Goal: Task Accomplishment & Management: Manage account settings

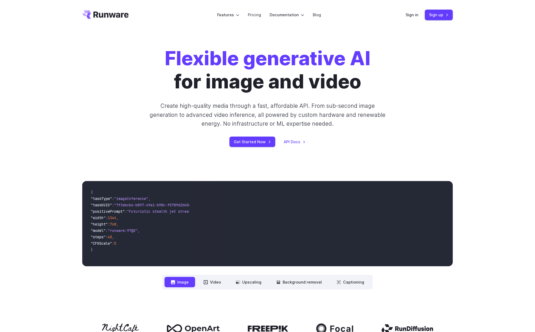
click at [109, 128] on div "Flexible generative AI for image and video Create high-quality media through a …" at bounding box center [267, 97] width 371 height 100
click at [414, 13] on link "Sign in" at bounding box center [412, 15] width 13 height 6
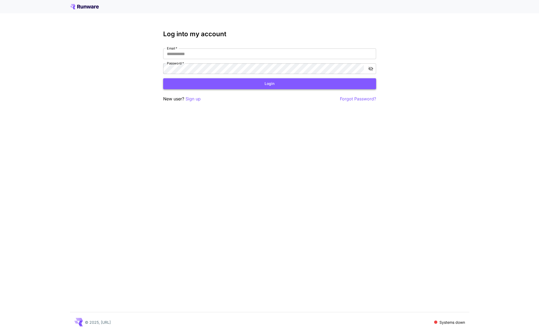
type input "**********"
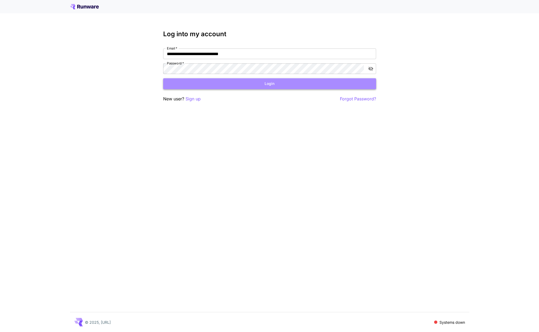
click at [221, 81] on button "Login" at bounding box center [269, 83] width 213 height 11
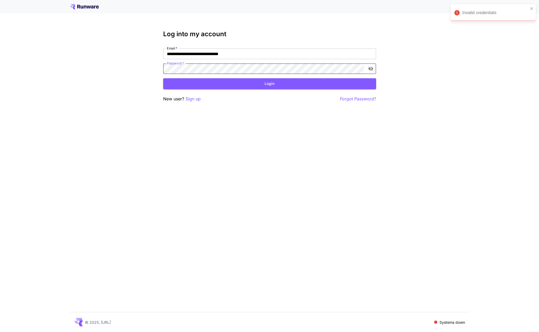
click at [109, 62] on div "**********" at bounding box center [269, 166] width 539 height 332
click button "Login" at bounding box center [269, 83] width 213 height 11
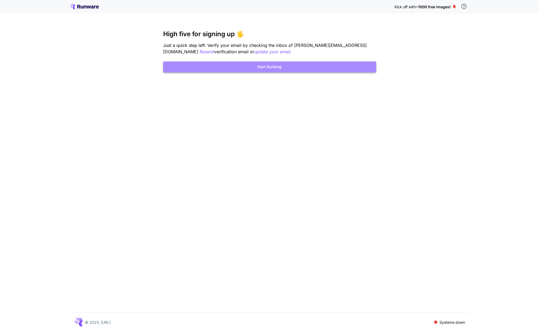
click at [293, 65] on button "Start Building" at bounding box center [269, 67] width 213 height 11
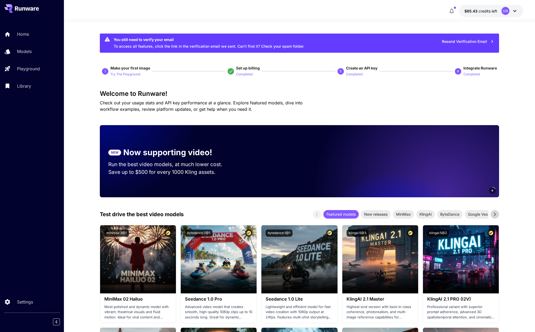
drag, startPoint x: 480, startPoint y: 17, endPoint x: 478, endPoint y: 13, distance: 3.7
click at [480, 17] on div at bounding box center [299, 18] width 471 height 6
click at [478, 12] on span "$65.43" at bounding box center [472, 11] width 14 height 5
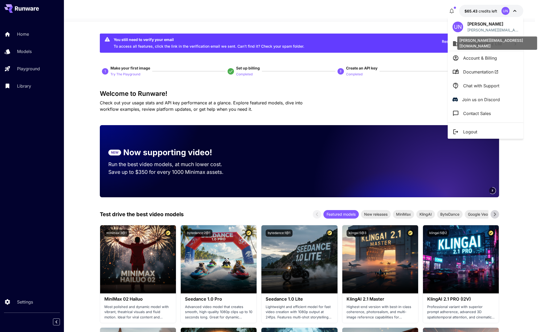
drag, startPoint x: 484, startPoint y: 31, endPoint x: 489, endPoint y: 42, distance: 12.6
click at [489, 44] on div "uyen.nnm.freelancer@amanotes.com" at bounding box center [497, 42] width 81 height 18
click at [515, 45] on icon at bounding box center [516, 43] width 2 height 3
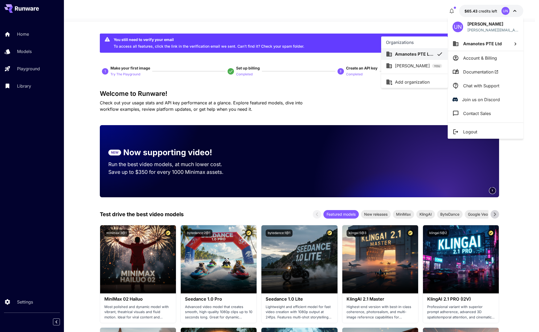
click at [353, 18] on div at bounding box center [269, 166] width 539 height 332
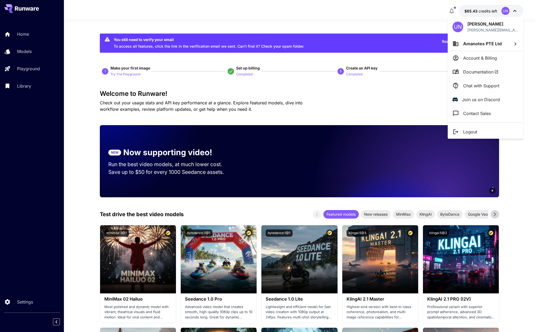
click at [34, 33] on div at bounding box center [269, 166] width 539 height 332
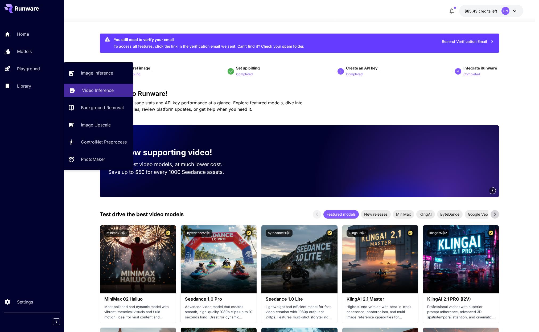
click at [101, 91] on p "Video Inference" at bounding box center [98, 90] width 32 height 6
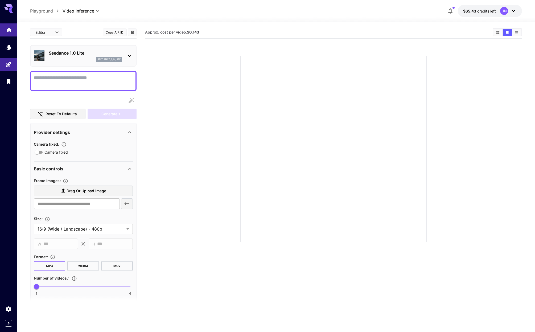
click at [10, 29] on icon "Home" at bounding box center [8, 29] width 5 height 5
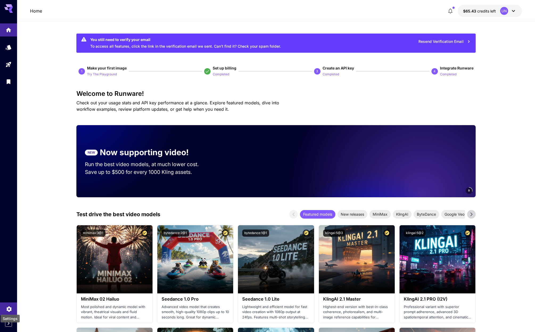
click at [8, 308] on icon "Settings" at bounding box center [9, 307] width 6 height 6
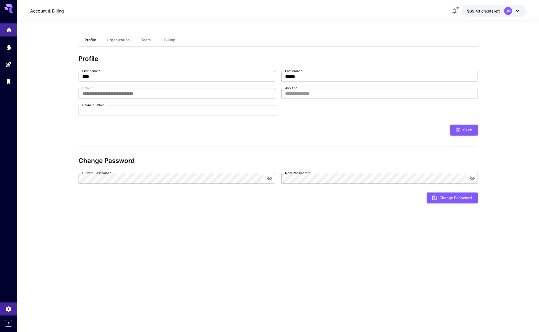
click at [7, 30] on icon "Home" at bounding box center [9, 29] width 6 height 6
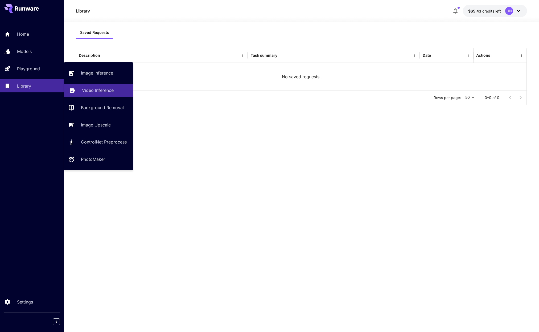
click at [97, 92] on p "Video Inference" at bounding box center [98, 90] width 32 height 6
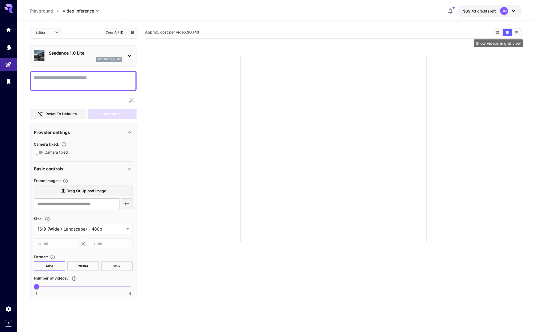
click at [495, 32] on button "Show videos in grid view" at bounding box center [497, 32] width 9 height 7
click at [513, 32] on button "Show videos in list view" at bounding box center [516, 32] width 9 height 7
click at [56, 29] on body "**********" at bounding box center [267, 299] width 535 height 598
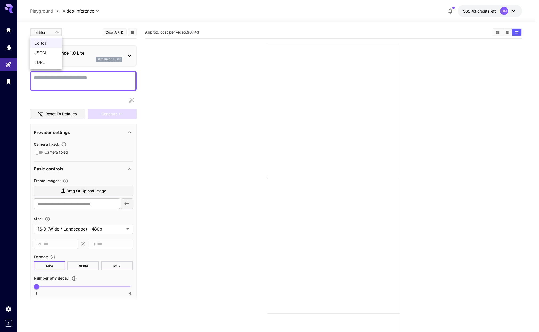
click at [10, 48] on div at bounding box center [269, 166] width 539 height 332
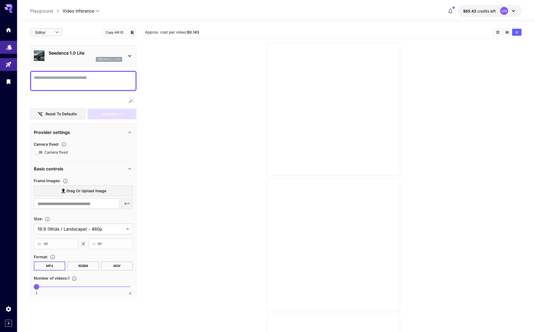
click at [9, 47] on icon "Models" at bounding box center [9, 45] width 6 height 5
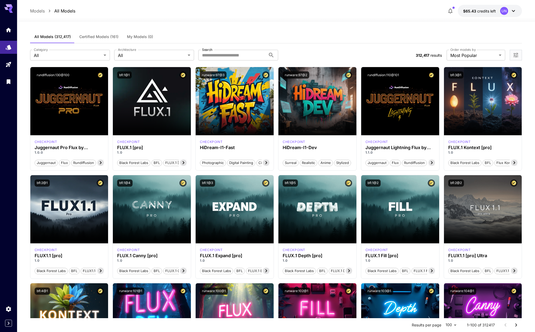
click at [100, 39] on button "Certified Models (161)" at bounding box center [99, 36] width 48 height 13
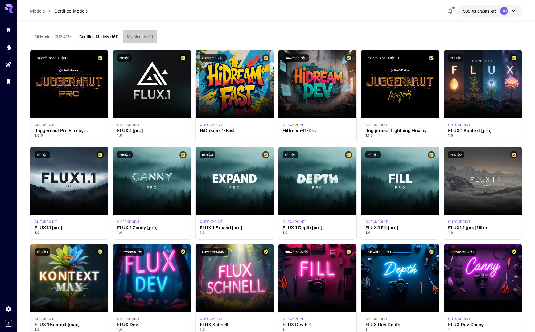
click at [134, 38] on span "My Models (0)" at bounding box center [140, 36] width 26 height 5
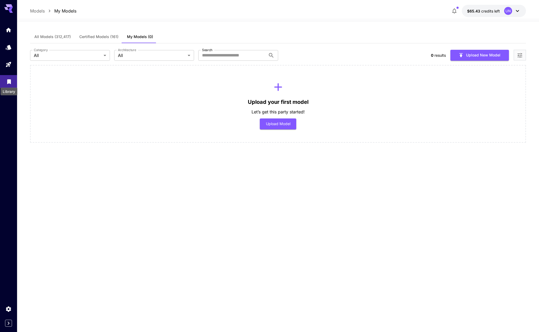
click at [9, 83] on icon "Library" at bounding box center [9, 80] width 6 height 6
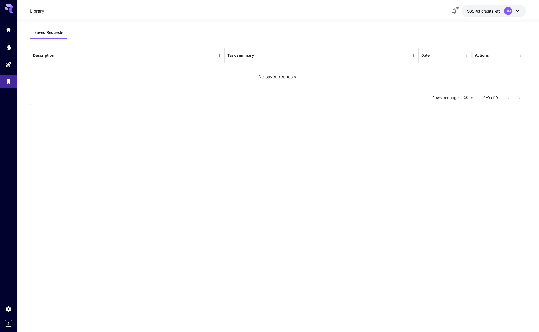
click at [471, 97] on body "Library $65.43 credits left UN Saved Requests Description Task summary Date Act…" at bounding box center [269, 166] width 539 height 332
click at [471, 97] on div at bounding box center [269, 166] width 539 height 332
click at [7, 9] on icon at bounding box center [8, 7] width 9 height 6
click at [10, 32] on link at bounding box center [8, 29] width 17 height 13
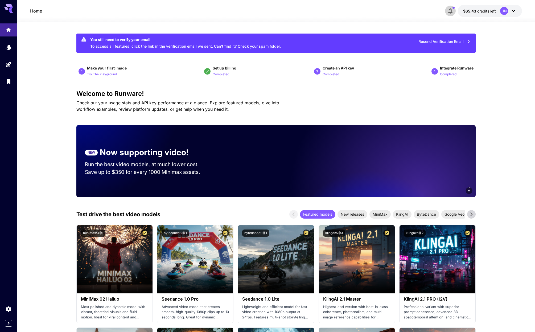
click at [447, 12] on button "button" at bounding box center [450, 11] width 11 height 11
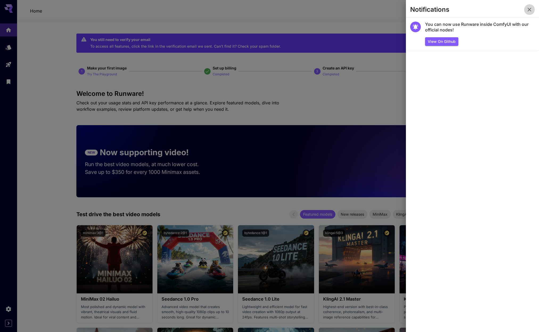
click at [528, 10] on icon "button" at bounding box center [529, 9] width 6 height 6
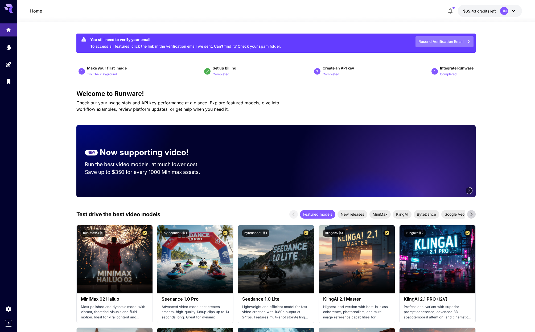
click at [457, 39] on button "Resend Verification Email" at bounding box center [445, 41] width 58 height 11
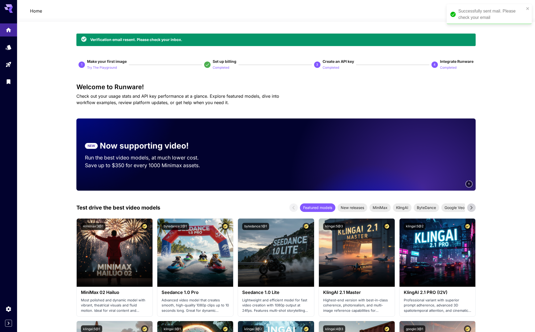
click at [411, 21] on div at bounding box center [276, 18] width 518 height 6
click at [526, 10] on icon "close" at bounding box center [528, 8] width 4 height 4
click at [4, 49] on link at bounding box center [8, 47] width 17 height 13
